Goal: Task Accomplishment & Management: Manage account settings

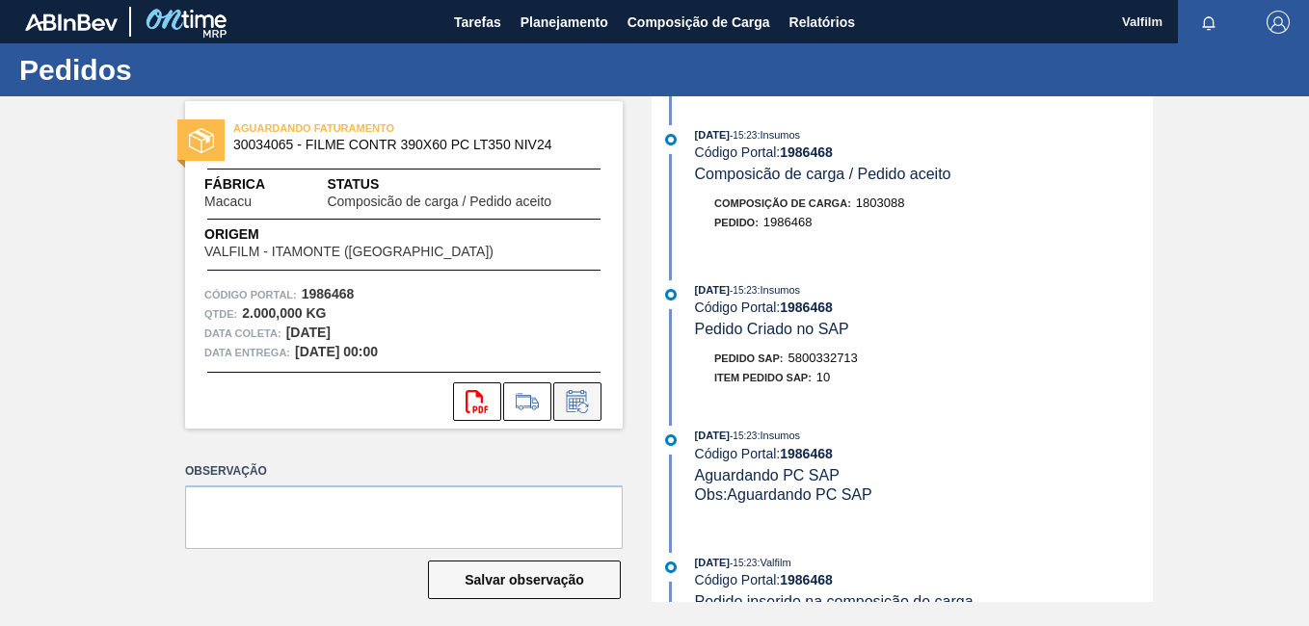
click at [573, 409] on icon at bounding box center [576, 404] width 14 height 12
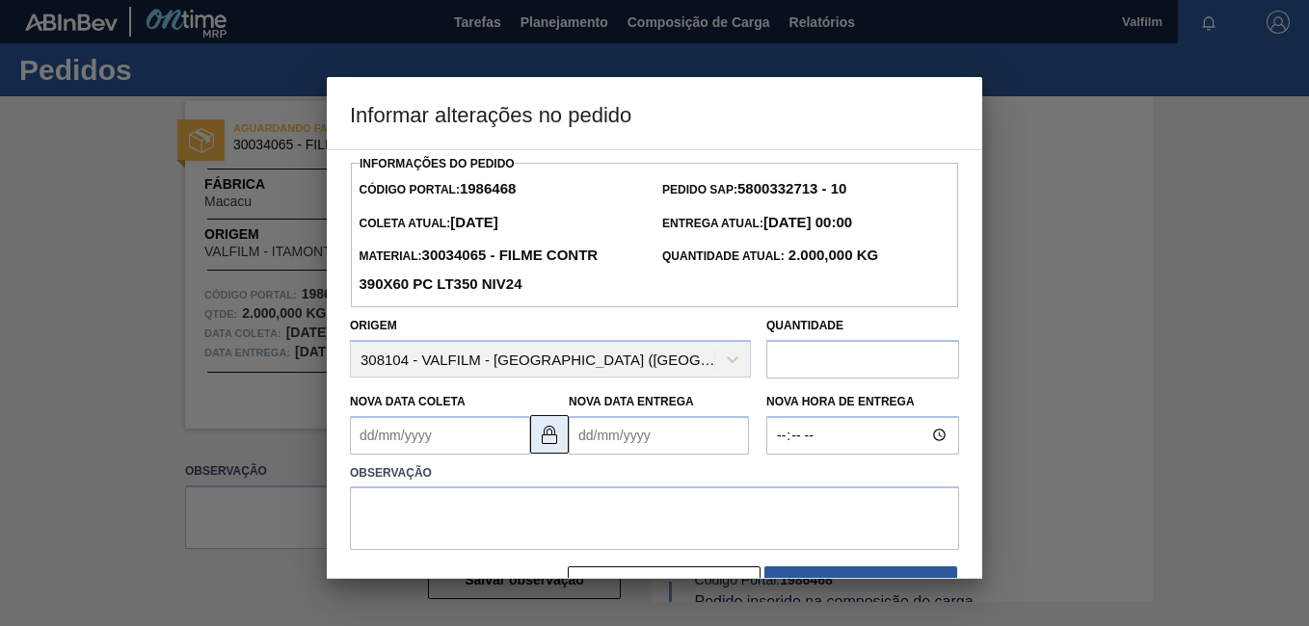
click at [558, 436] on img at bounding box center [549, 434] width 23 height 23
click at [379, 430] on Coleta "Nova Data Coleta" at bounding box center [440, 435] width 180 height 39
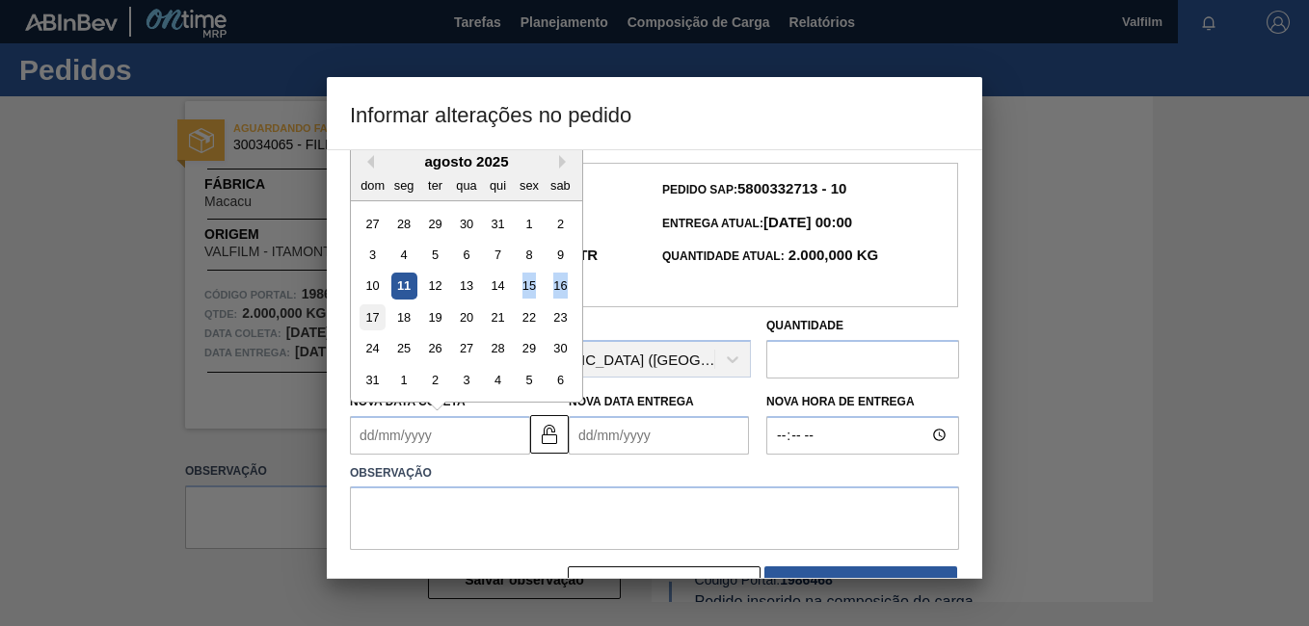
drag, startPoint x: 566, startPoint y: 294, endPoint x: 373, endPoint y: 324, distance: 195.1
click at [373, 324] on div "27 28 29 30 31 1 2 3 4 5 6 7 8 9 10 11 12 13 14 15 16 17 18 19 20 21 22 23 24 2…" at bounding box center [466, 301] width 219 height 188
click at [373, 324] on div "17" at bounding box center [373, 318] width 26 height 26
type Coleta "17/08/2025"
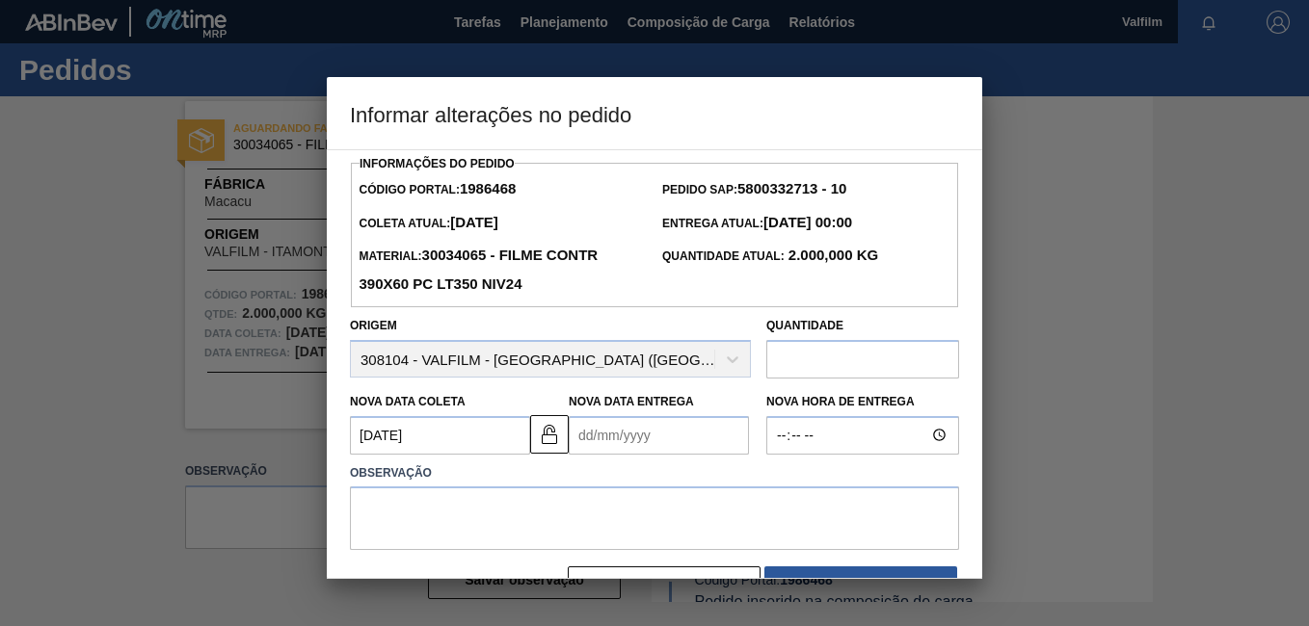
click at [593, 442] on Entrega "Nova Data Entrega" at bounding box center [659, 435] width 180 height 39
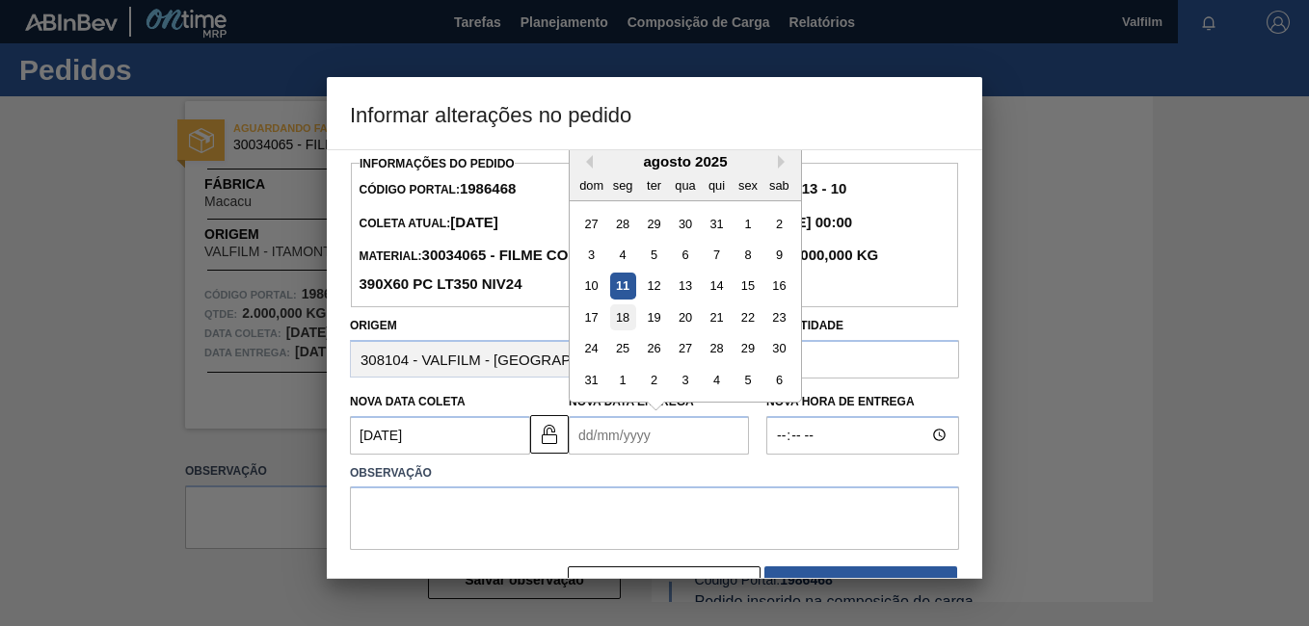
click at [630, 320] on div "18" at bounding box center [623, 318] width 26 height 26
type Entrega "18/08/2025"
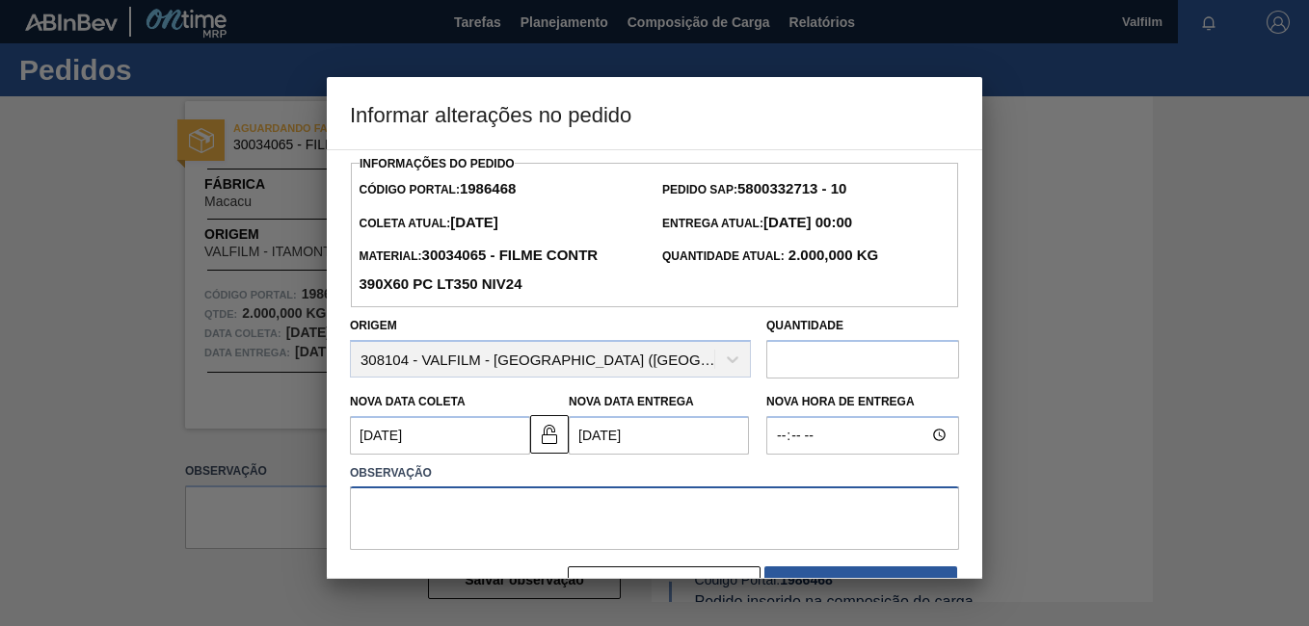
click at [587, 507] on textarea at bounding box center [654, 519] width 609 height 64
drag, startPoint x: 773, startPoint y: 537, endPoint x: 120, endPoint y: 299, distance: 694.6
click at [140, 332] on div "Informar alterações no pedido Informações do Pedido Código Portal: 1986468 Pedi…" at bounding box center [654, 313] width 1309 height 626
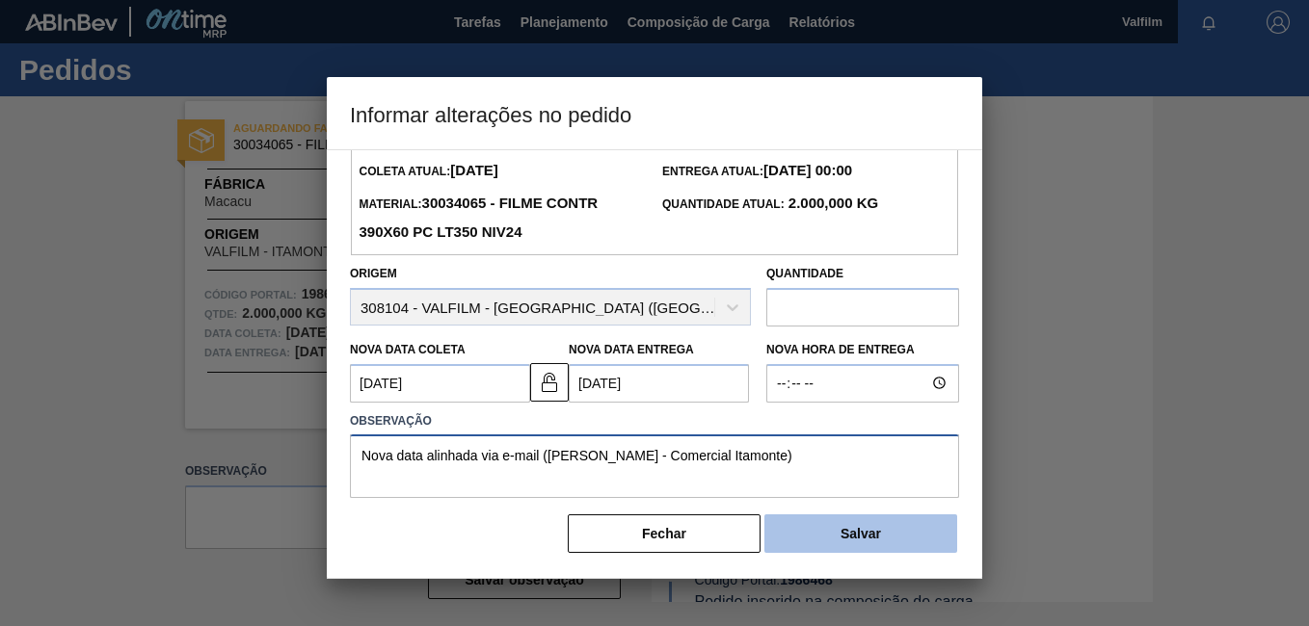
type textarea "Nova data alinhada via e-mail (Ana Carolina - Comercial Itamonte)"
click at [842, 529] on button "Salvar" at bounding box center [860, 534] width 193 height 39
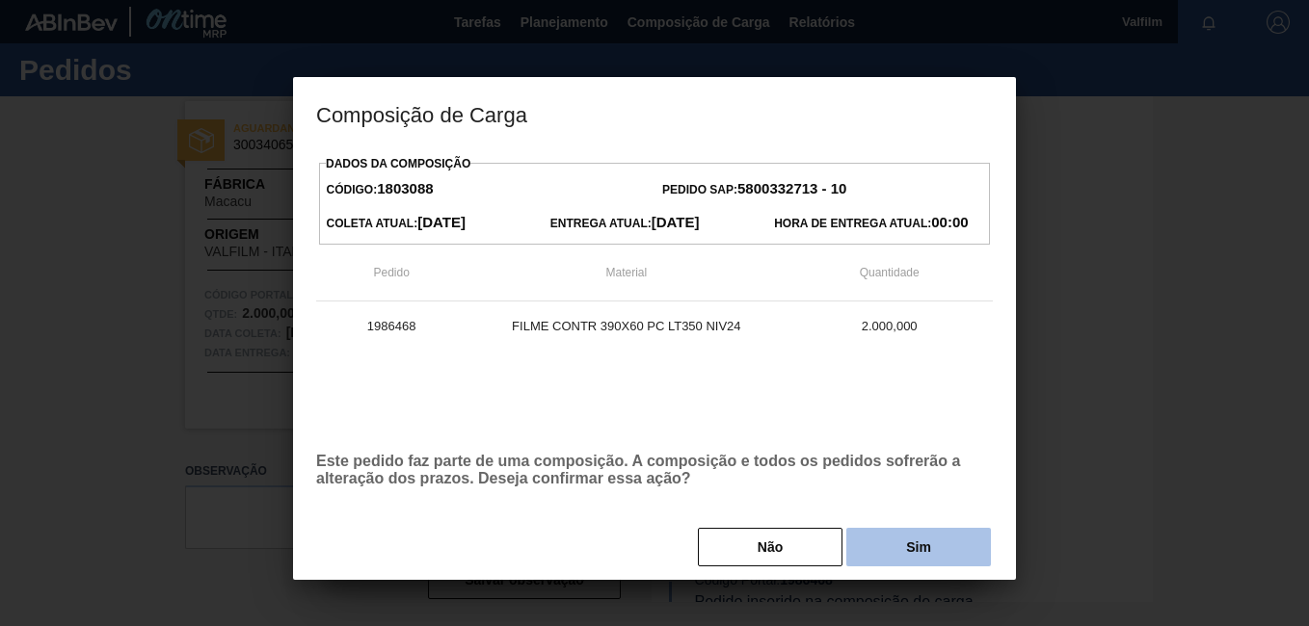
click at [946, 557] on button "Sim" at bounding box center [918, 547] width 145 height 39
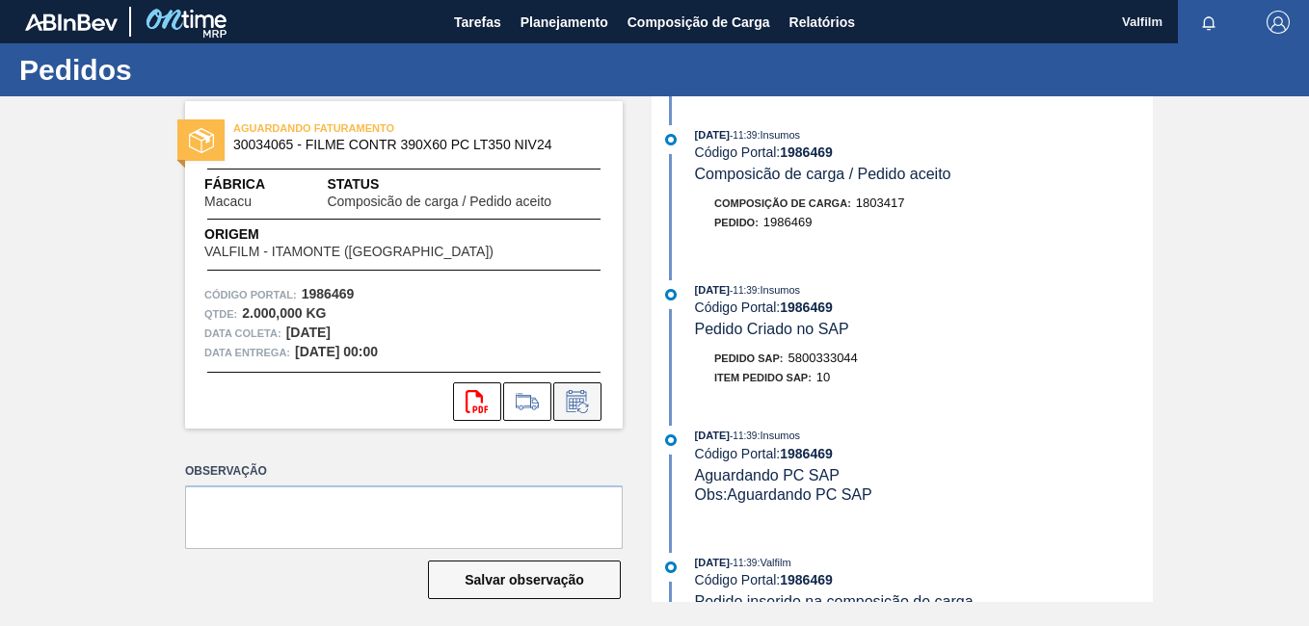
click at [585, 416] on button at bounding box center [577, 402] width 48 height 39
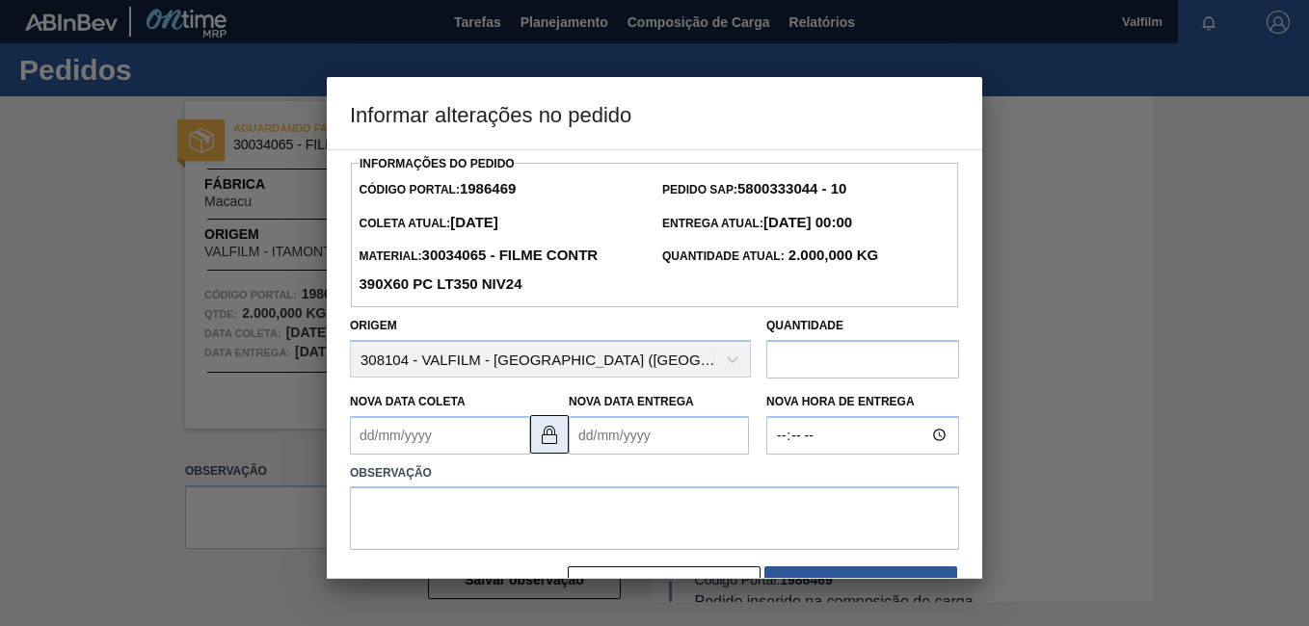
click at [556, 437] on img at bounding box center [549, 434] width 23 height 23
click at [370, 444] on Coleta "Nova Data Coleta" at bounding box center [440, 435] width 180 height 39
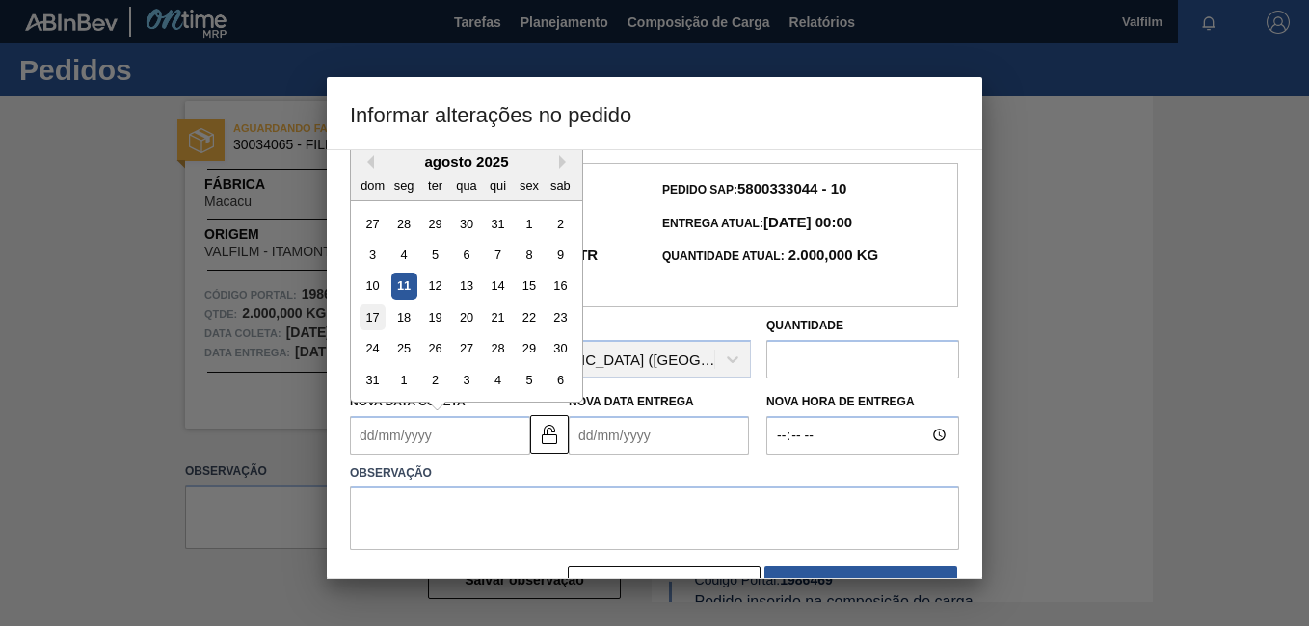
click at [378, 312] on div "17" at bounding box center [373, 318] width 26 height 26
type Coleta "17/08/2025"
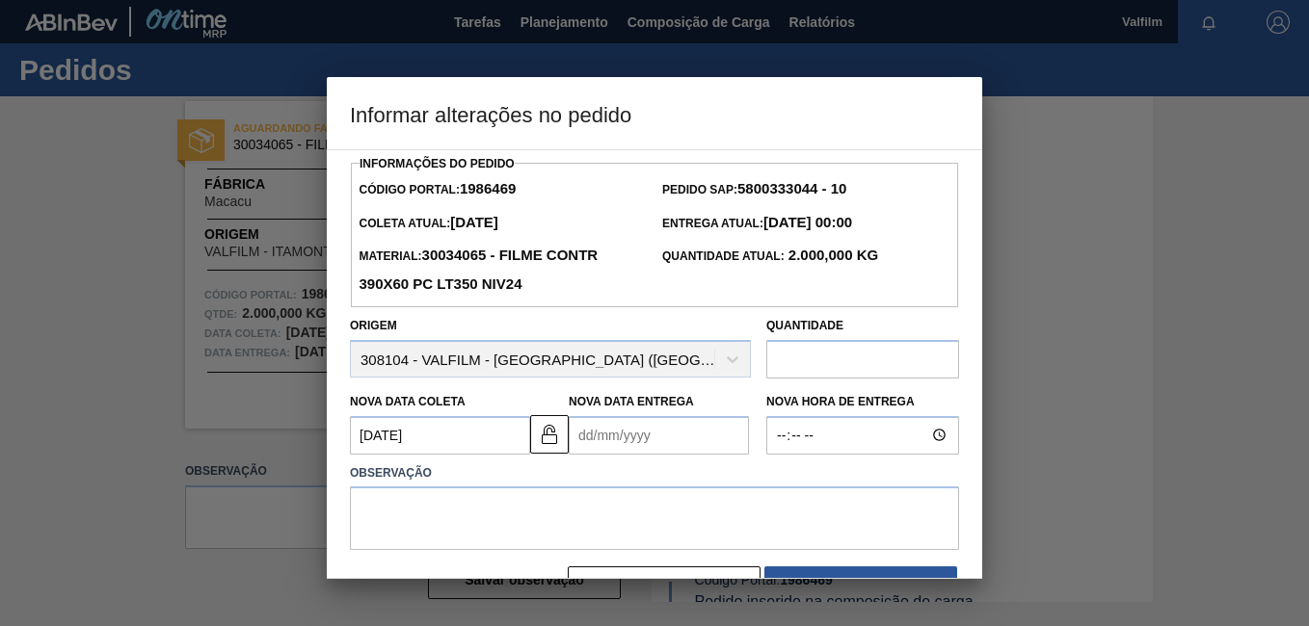
drag, startPoint x: 591, startPoint y: 442, endPoint x: 615, endPoint y: 434, distance: 25.6
click at [593, 442] on Entrega "Nova Data Entrega" at bounding box center [659, 435] width 180 height 39
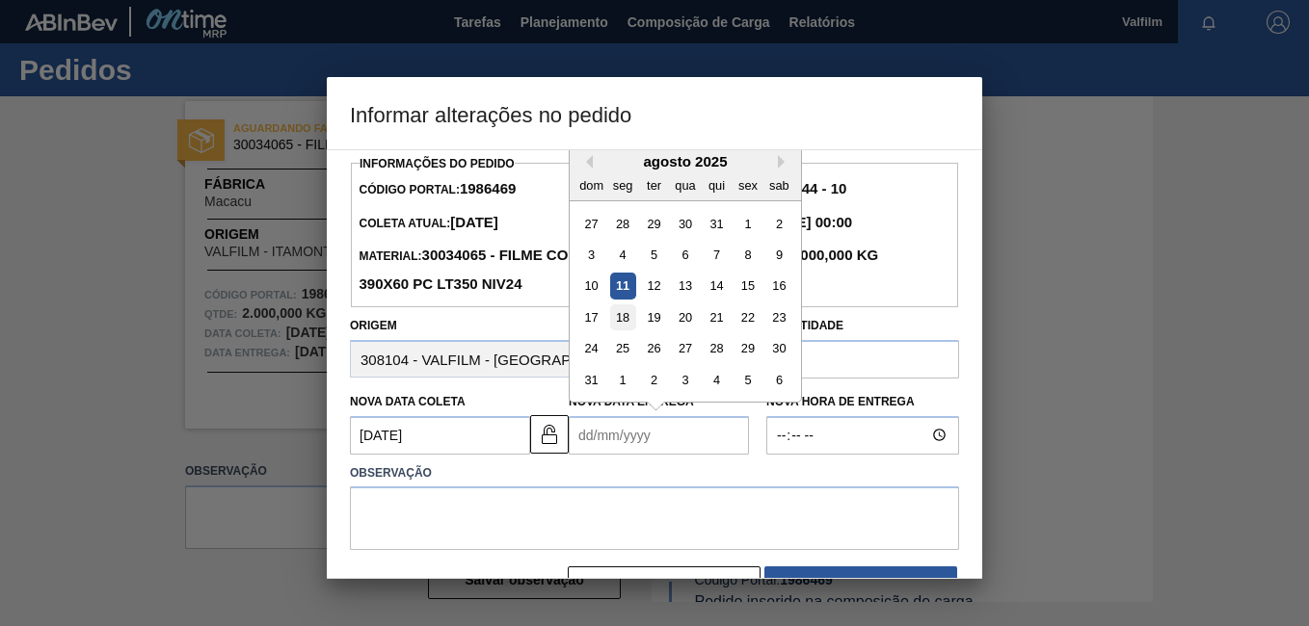
click at [620, 325] on div "18" at bounding box center [623, 318] width 26 height 26
type Entrega "18/08/2025"
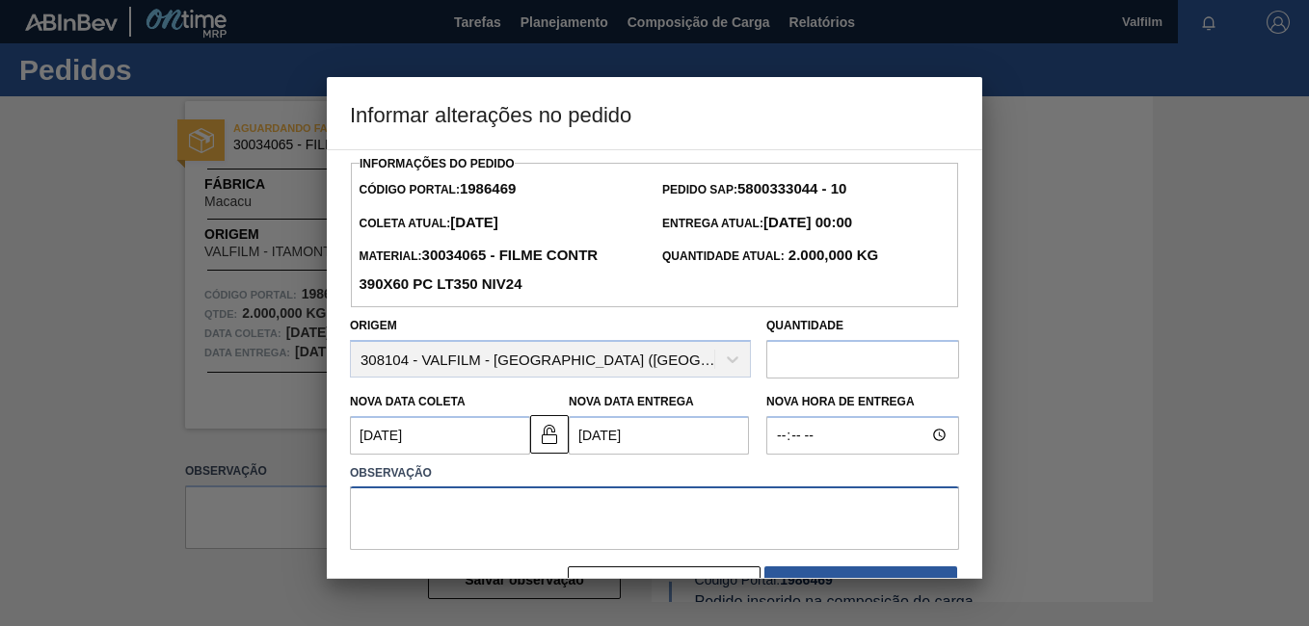
click at [548, 533] on textarea at bounding box center [654, 519] width 609 height 64
paste textarea "Nova data alinhada via e-mail (Ana Carolina - Comercial Itamonte)"
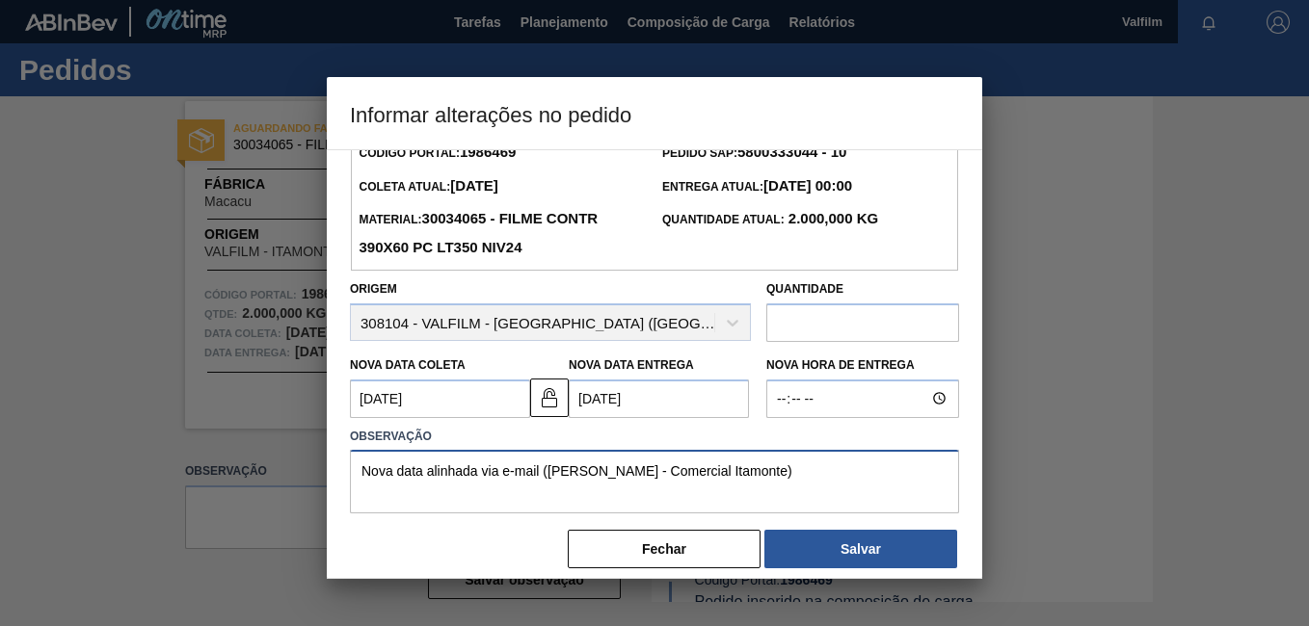
scroll to position [56, 0]
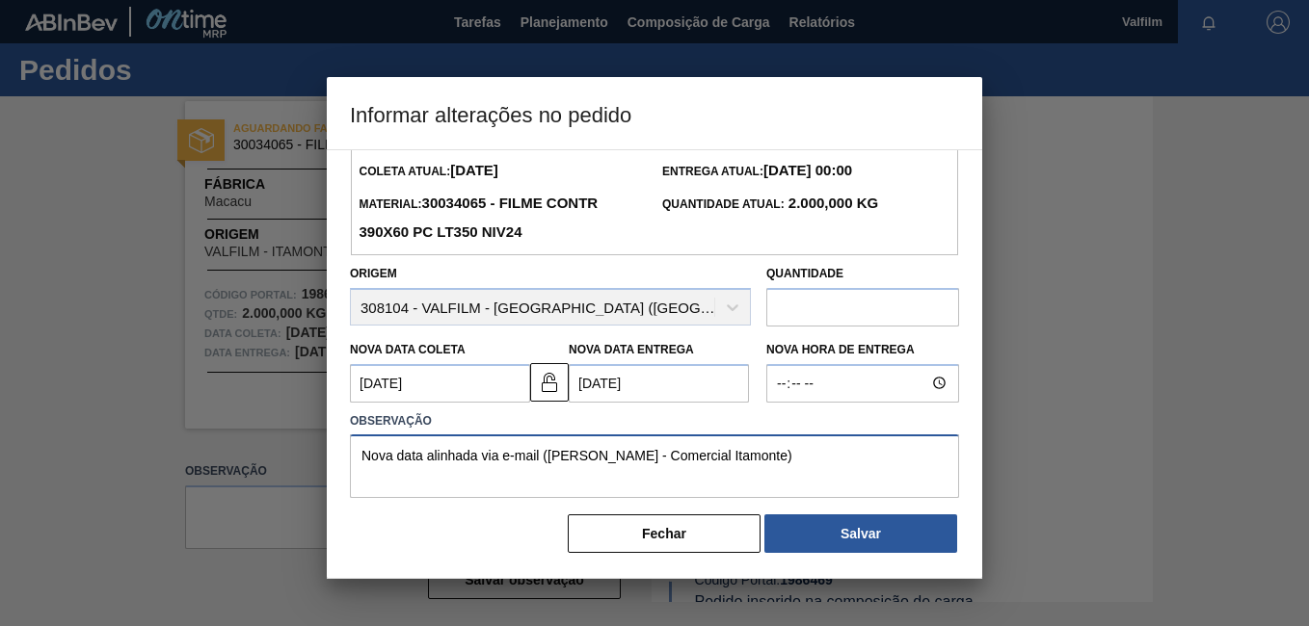
type textarea "Nova data alinhada via e-mail (Ana Carolina - Comercial Itamonte)"
click at [865, 559] on div "Informações do Pedido Código Portal: 1986469 Pedido SAP: 5800333044 - 10 Coleta…" at bounding box center [654, 364] width 655 height 430
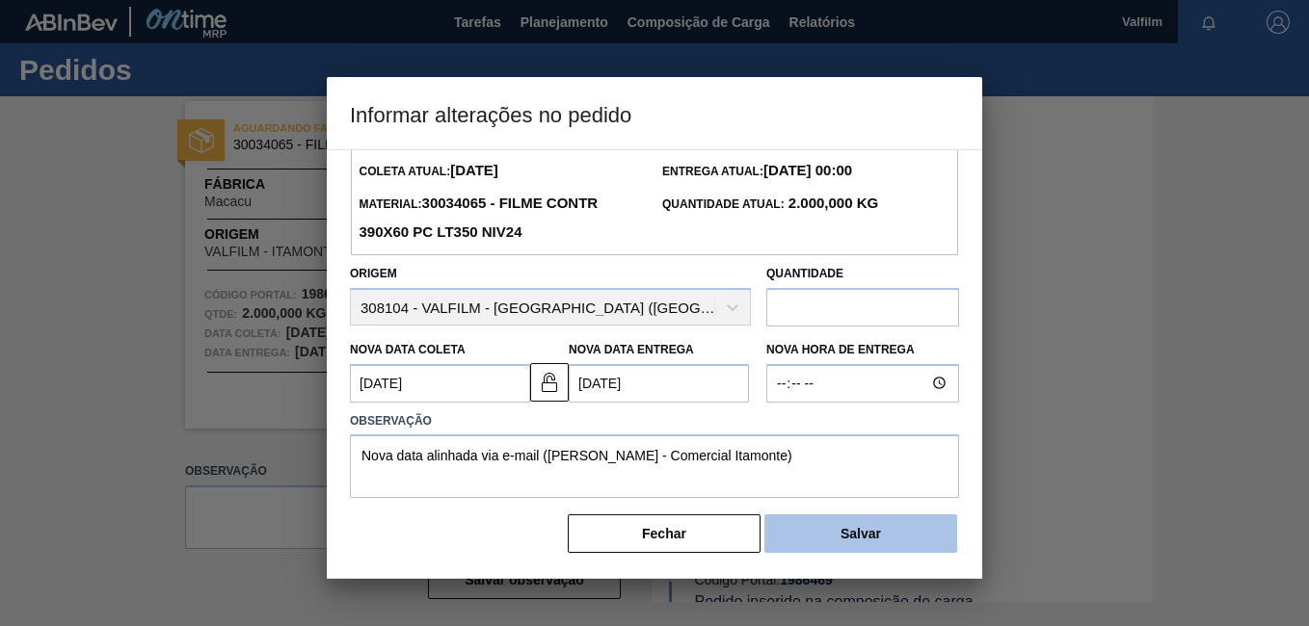
click at [859, 536] on button "Salvar" at bounding box center [860, 534] width 193 height 39
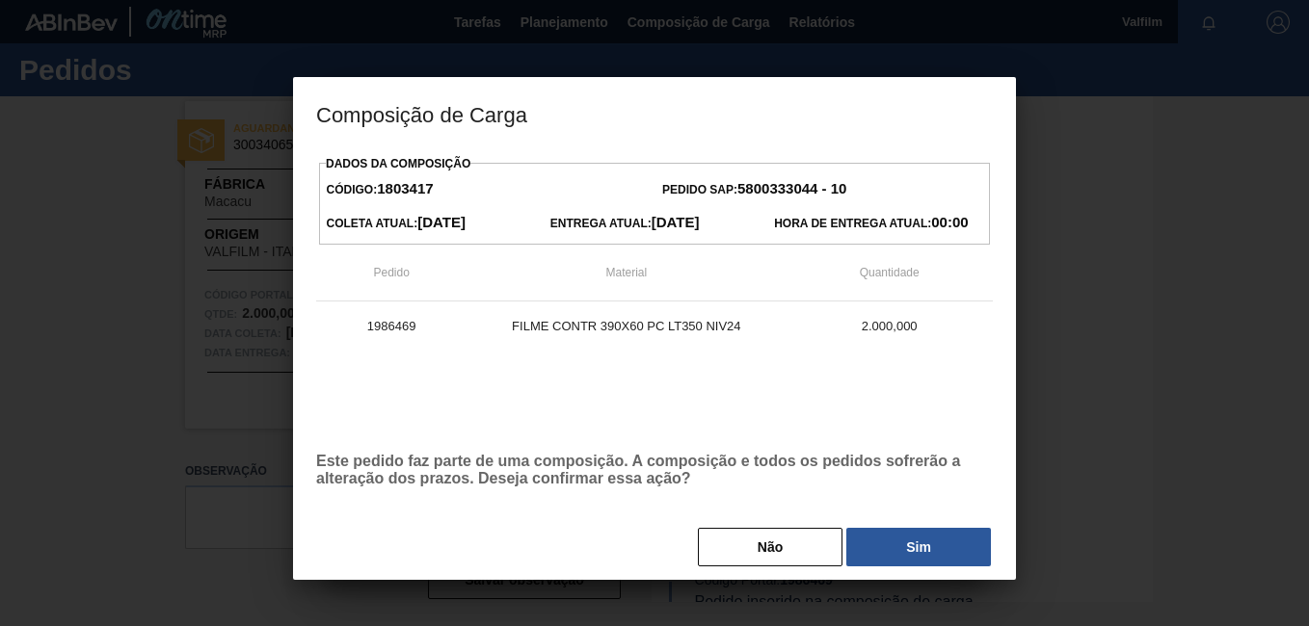
click at [912, 594] on div at bounding box center [654, 313] width 1309 height 626
drag, startPoint x: 911, startPoint y: 568, endPoint x: 884, endPoint y: 626, distance: 63.8
click at [910, 567] on button "Sim" at bounding box center [918, 547] width 145 height 39
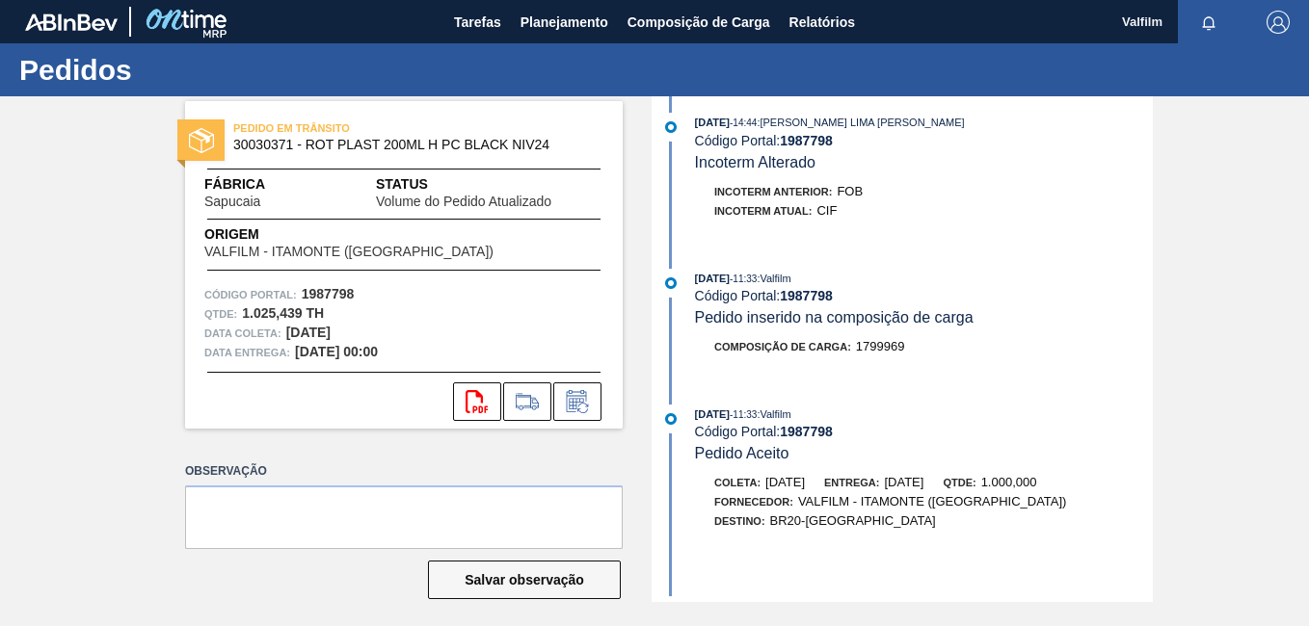
scroll to position [964, 0]
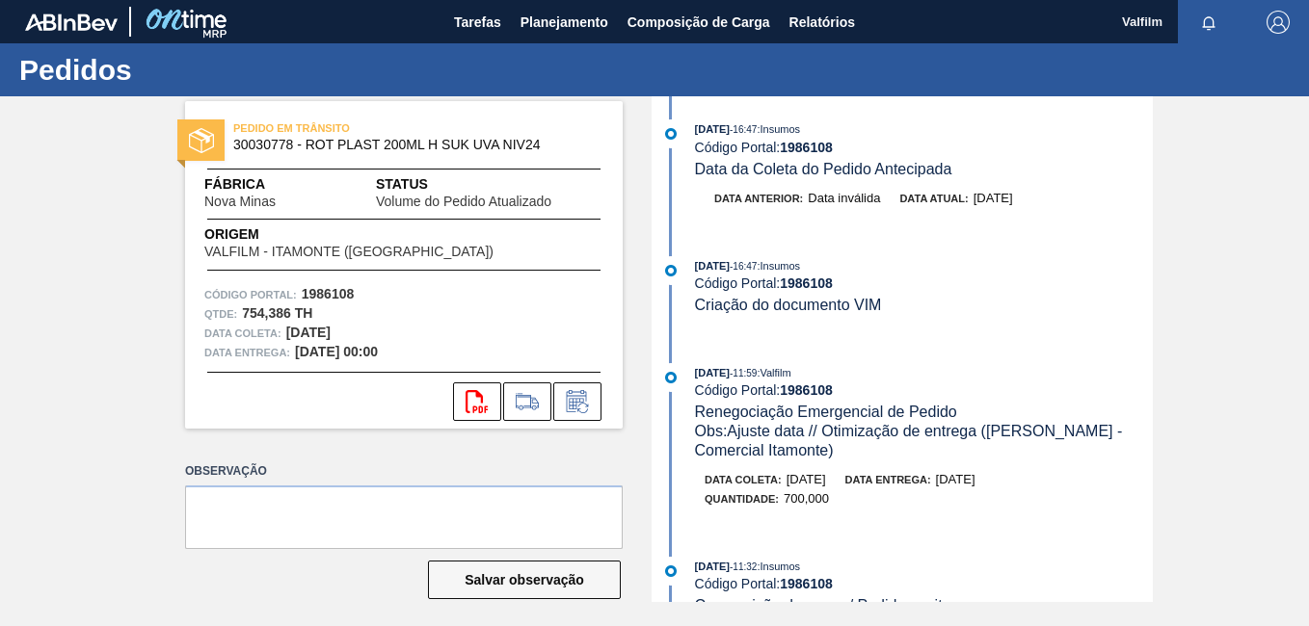
scroll to position [289, 0]
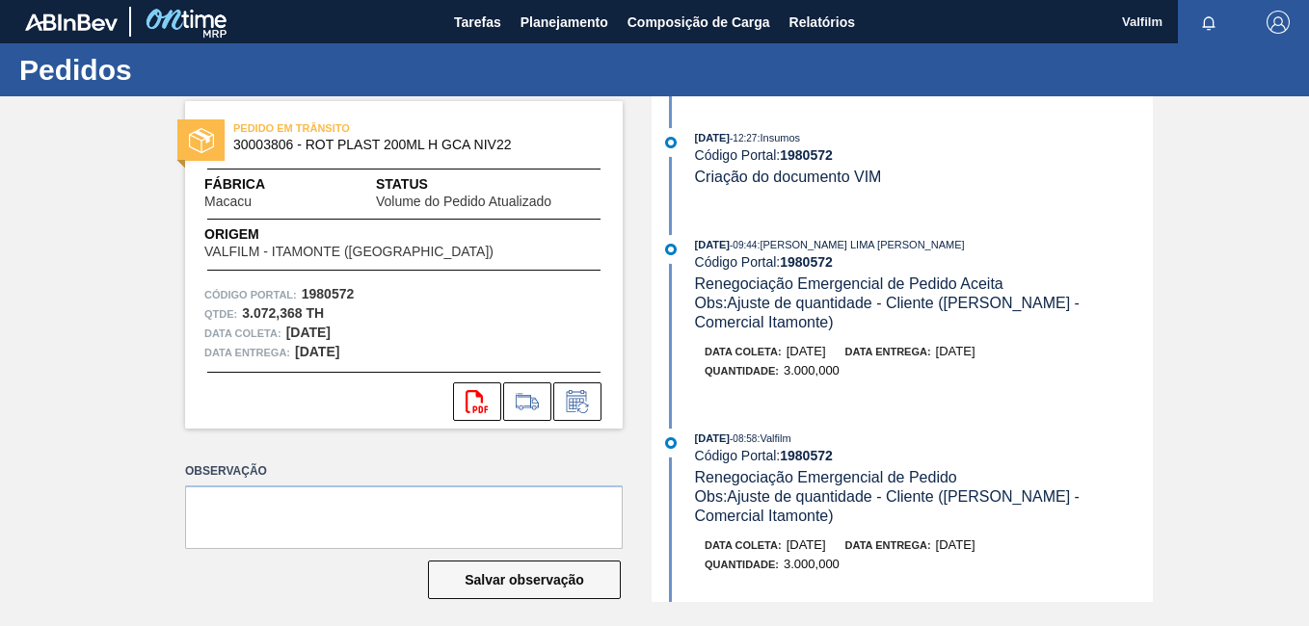
scroll to position [386, 0]
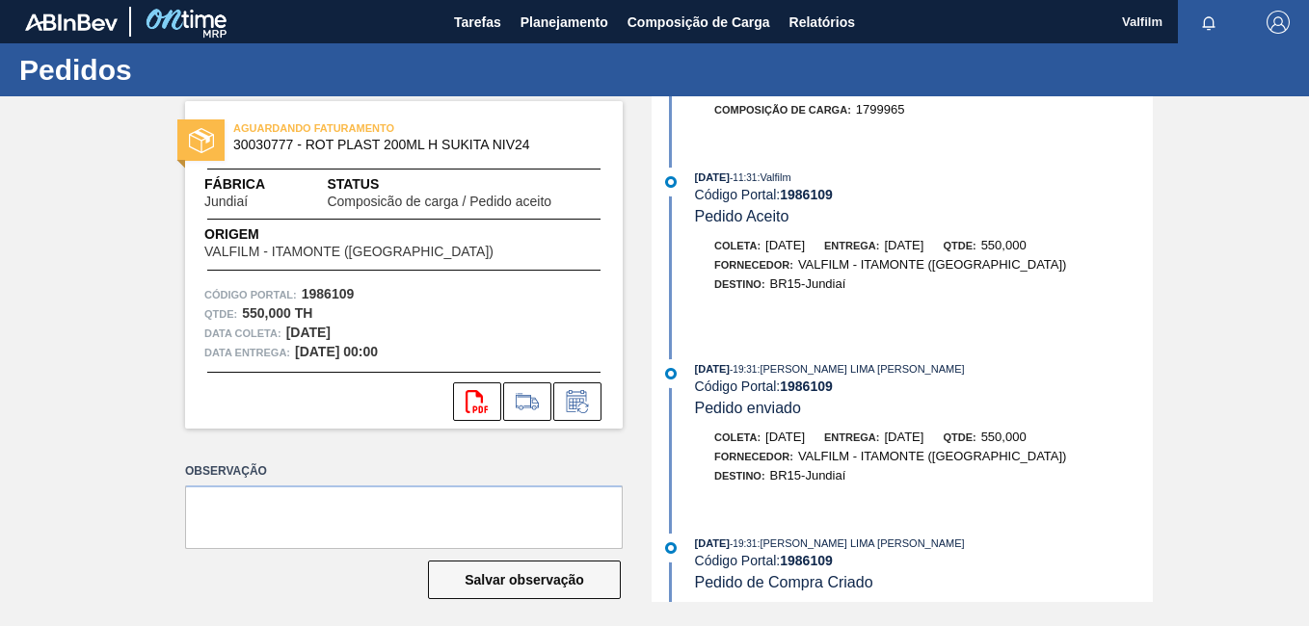
scroll to position [531, 0]
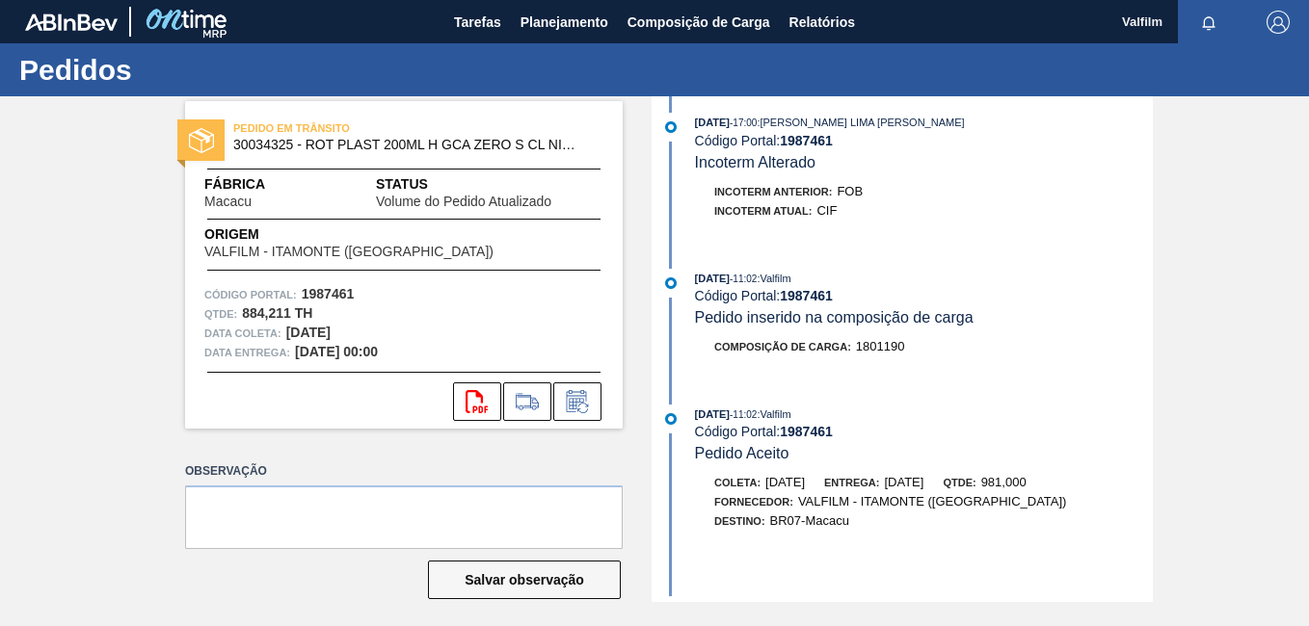
scroll to position [964, 0]
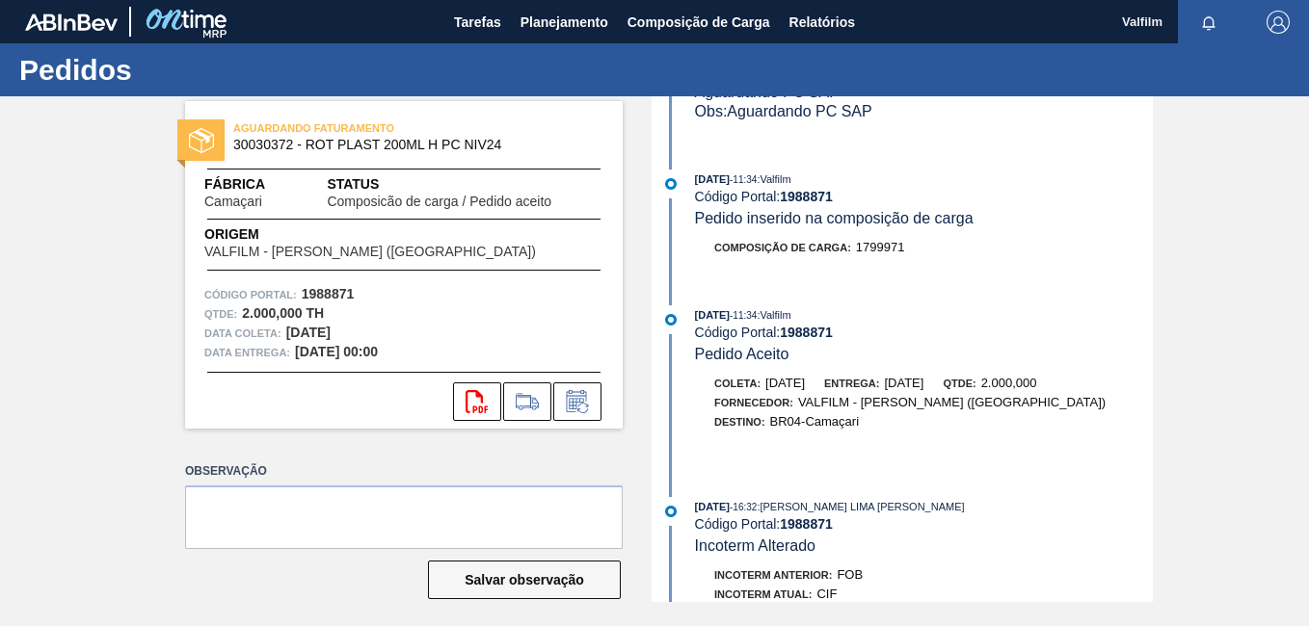
scroll to position [386, 0]
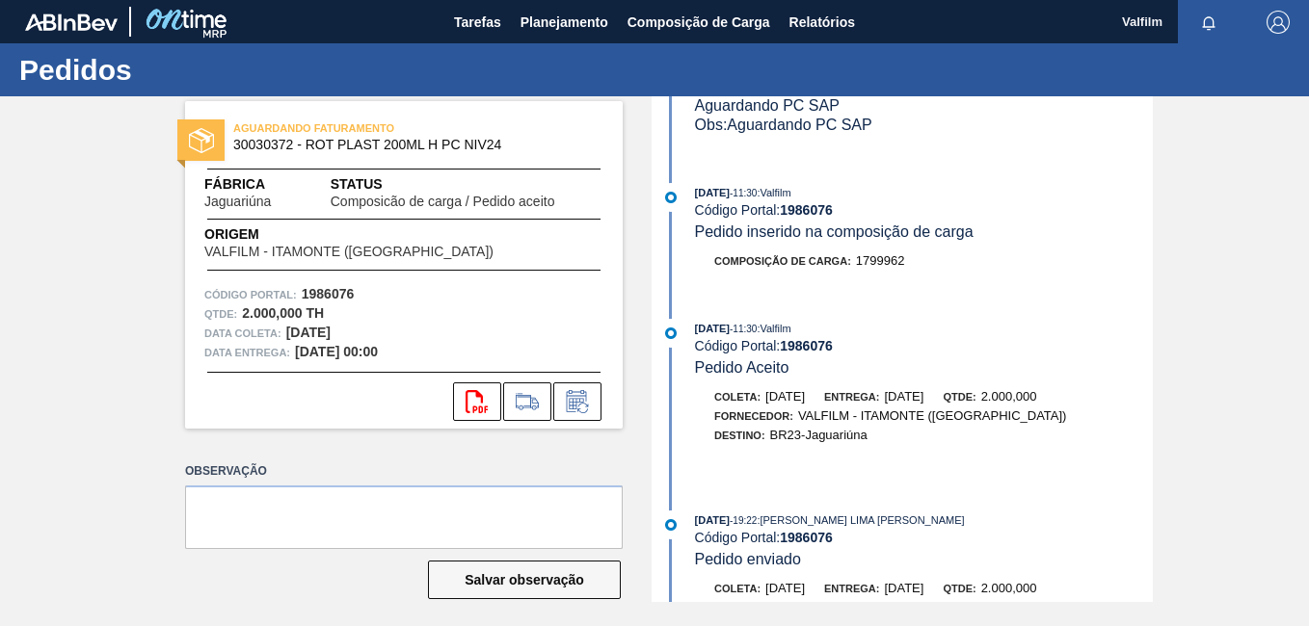
scroll to position [386, 0]
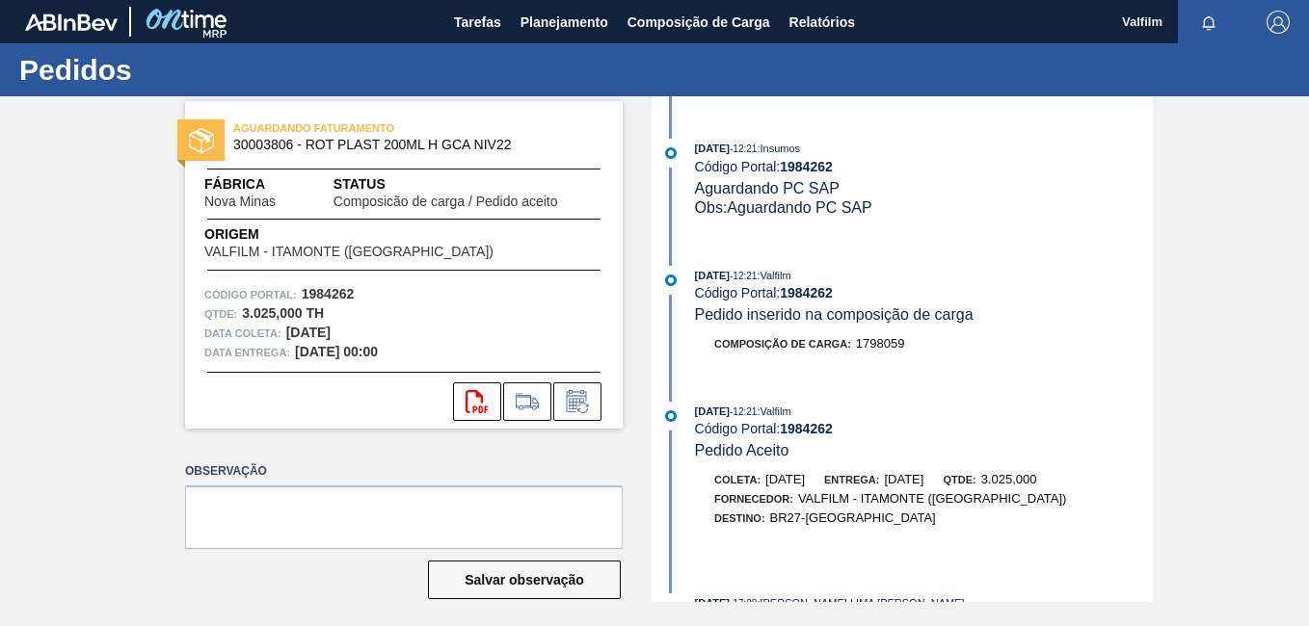
scroll to position [289, 0]
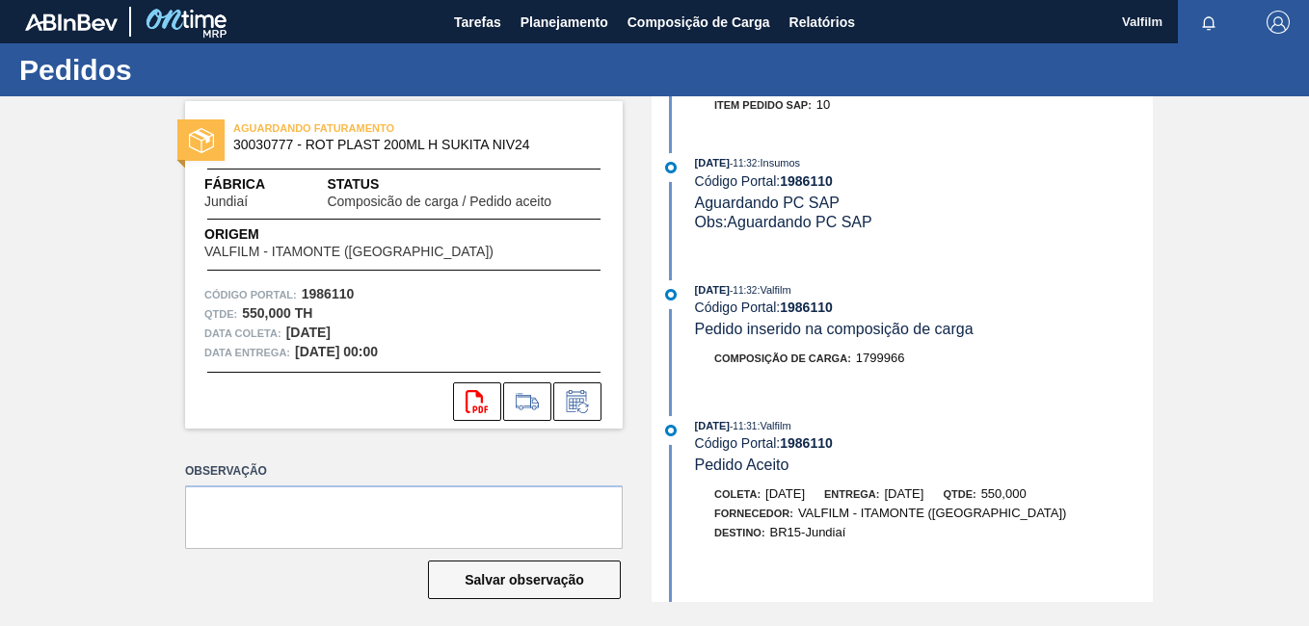
scroll to position [289, 0]
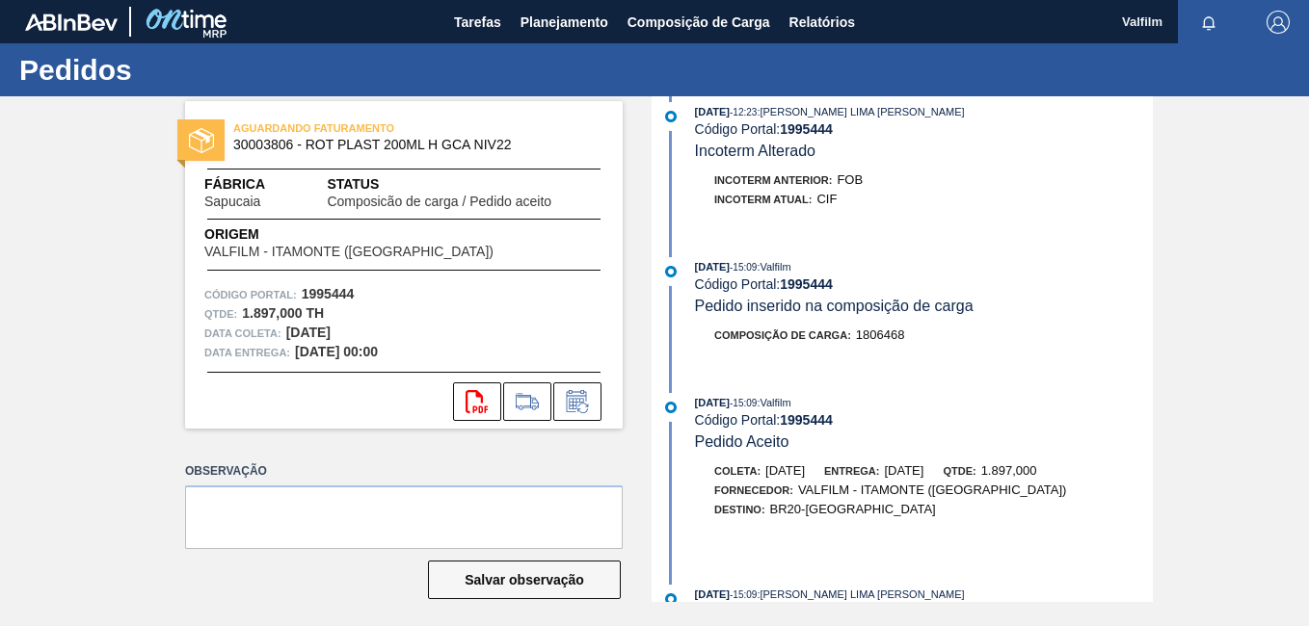
scroll to position [482, 0]
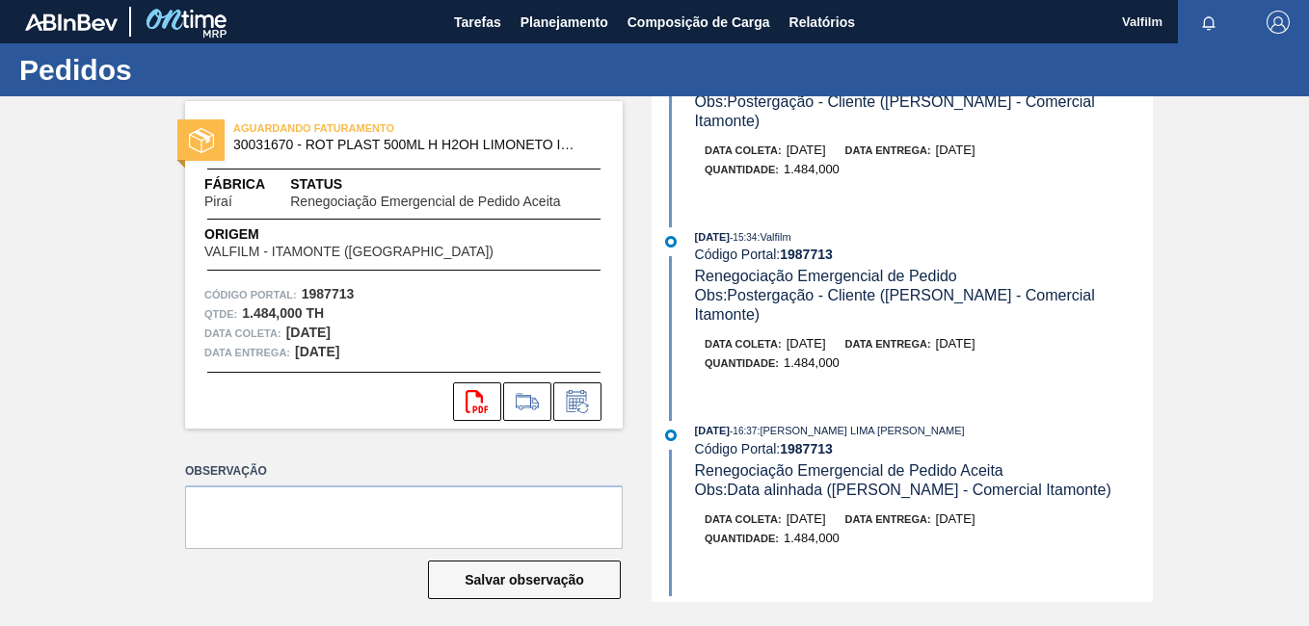
scroll to position [193, 0]
